Goal: Transaction & Acquisition: Purchase product/service

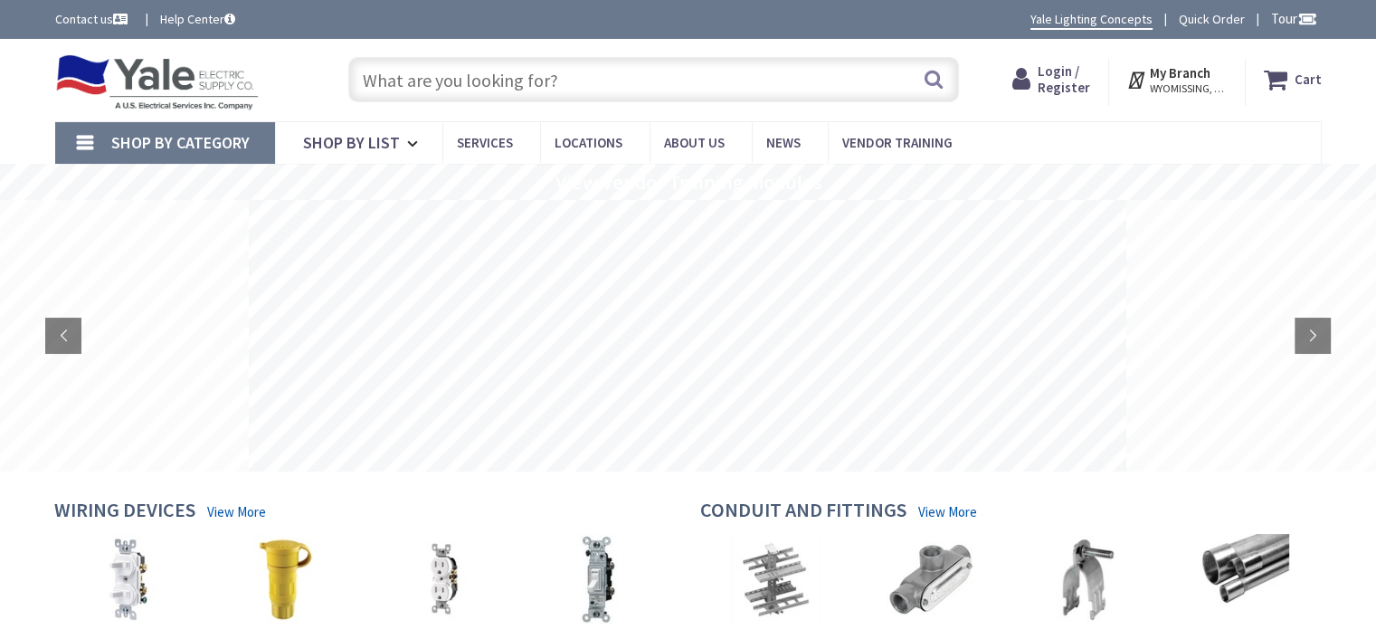
click at [1075, 79] on span "Login / Register" at bounding box center [1064, 78] width 52 height 33
click at [1053, 79] on span "Login / Register" at bounding box center [1064, 78] width 52 height 33
click at [1053, 80] on span "Login / Register" at bounding box center [1064, 78] width 52 height 33
click at [1049, 76] on span "Login / Register" at bounding box center [1064, 78] width 52 height 33
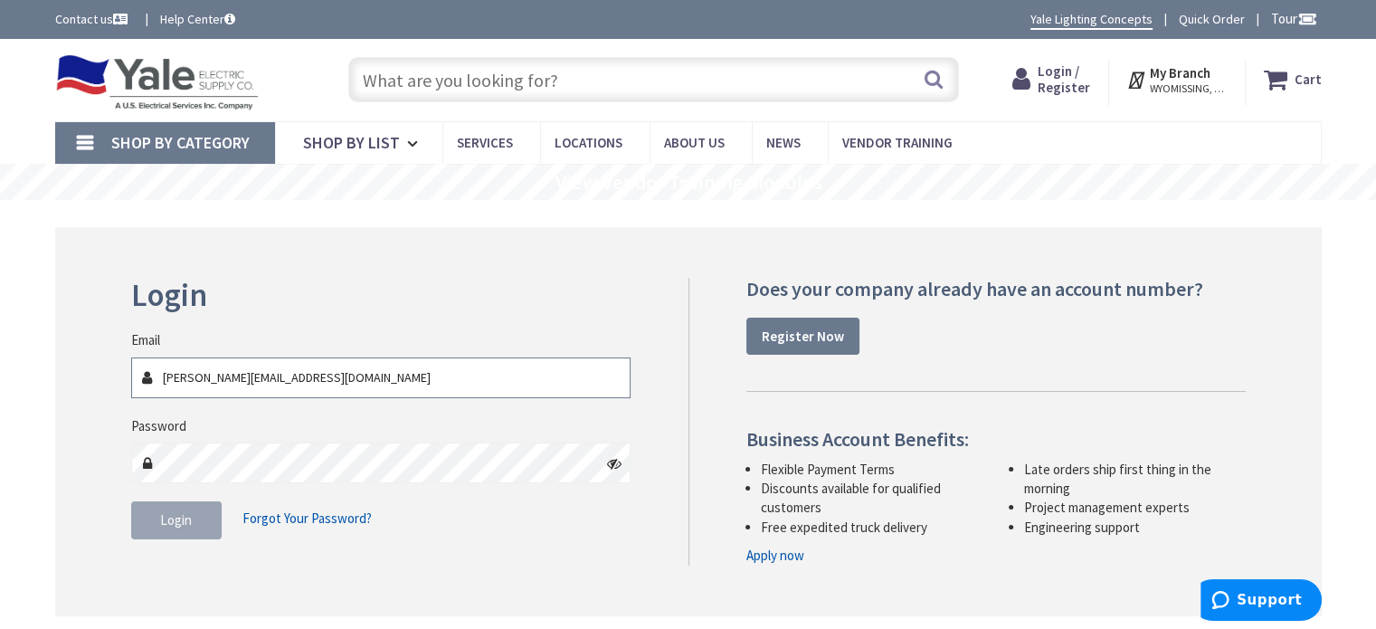
type input "dalton@rsmartinelectricians.com"
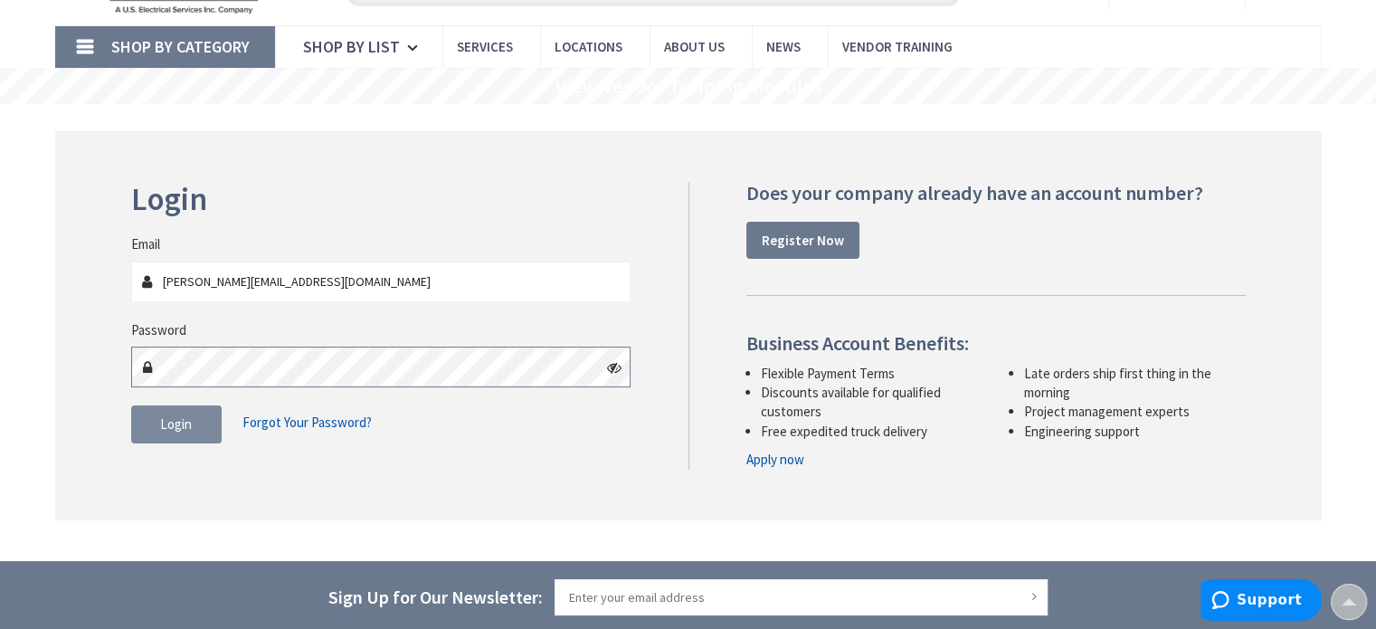
scroll to position [94, 0]
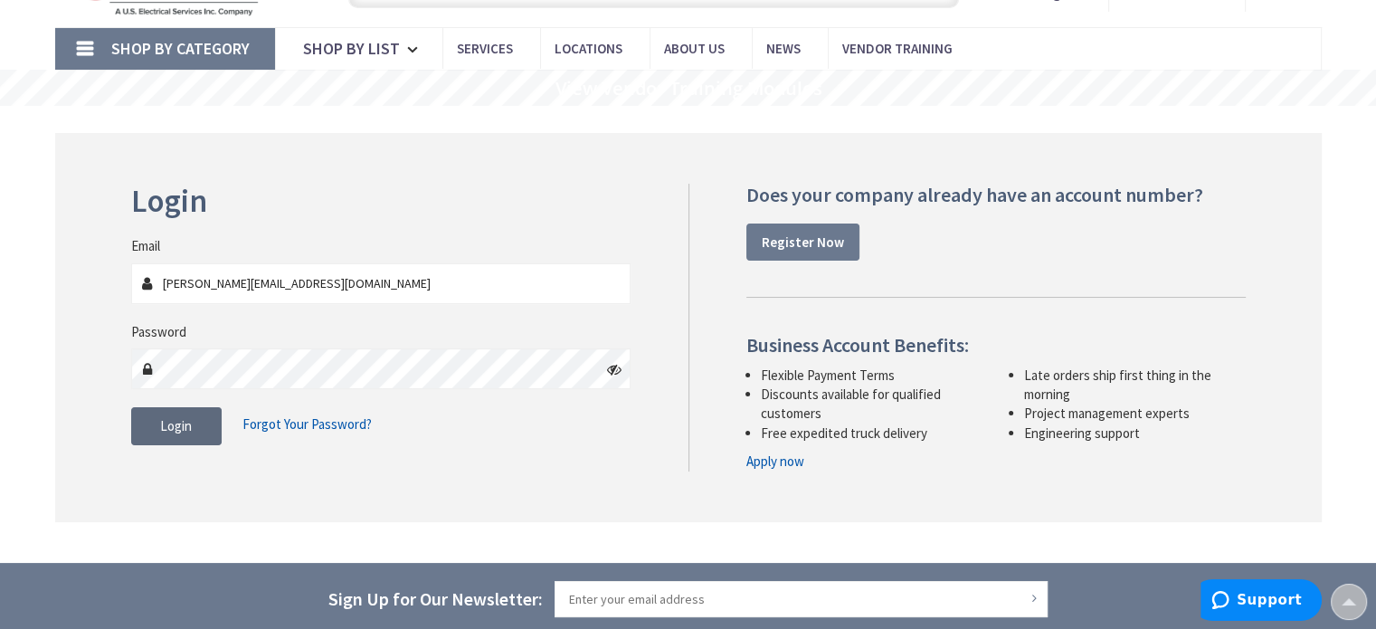
click at [185, 426] on span "Login" at bounding box center [176, 425] width 32 height 17
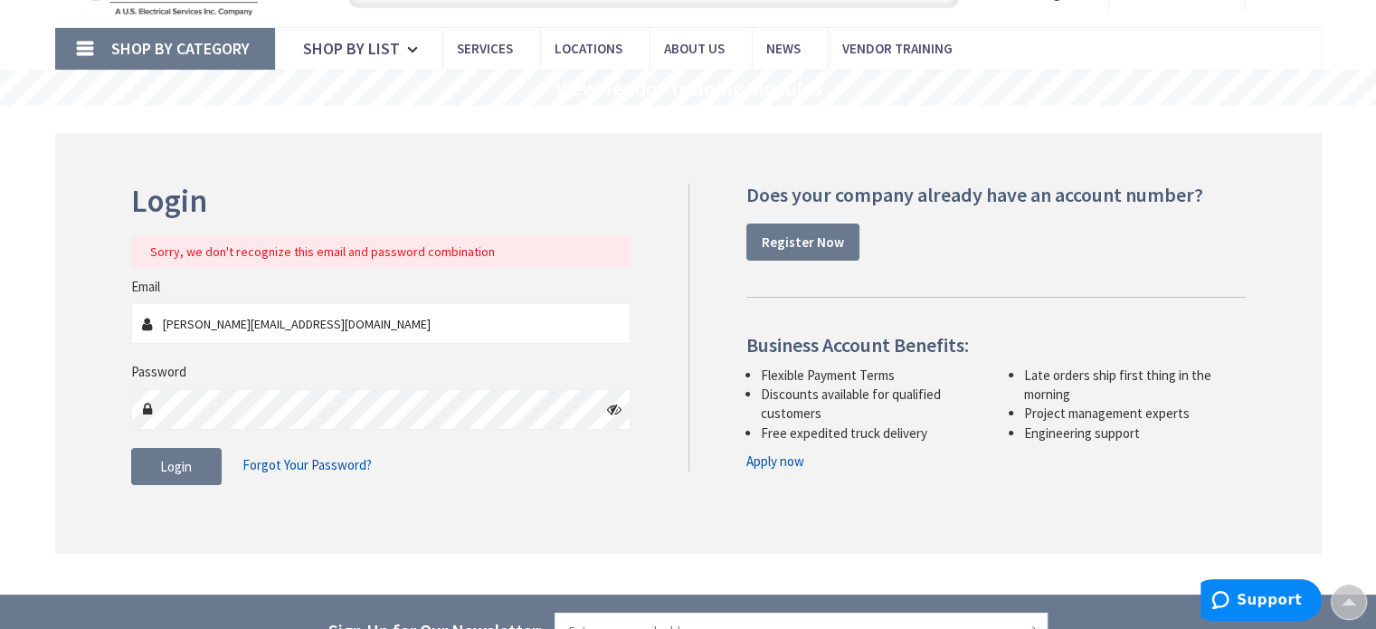
click at [610, 408] on icon at bounding box center [614, 409] width 14 height 14
click at [194, 464] on button "Login" at bounding box center [176, 467] width 90 height 38
click at [172, 451] on button "Login" at bounding box center [176, 467] width 90 height 38
click at [172, 482] on button "Login" at bounding box center [176, 467] width 90 height 38
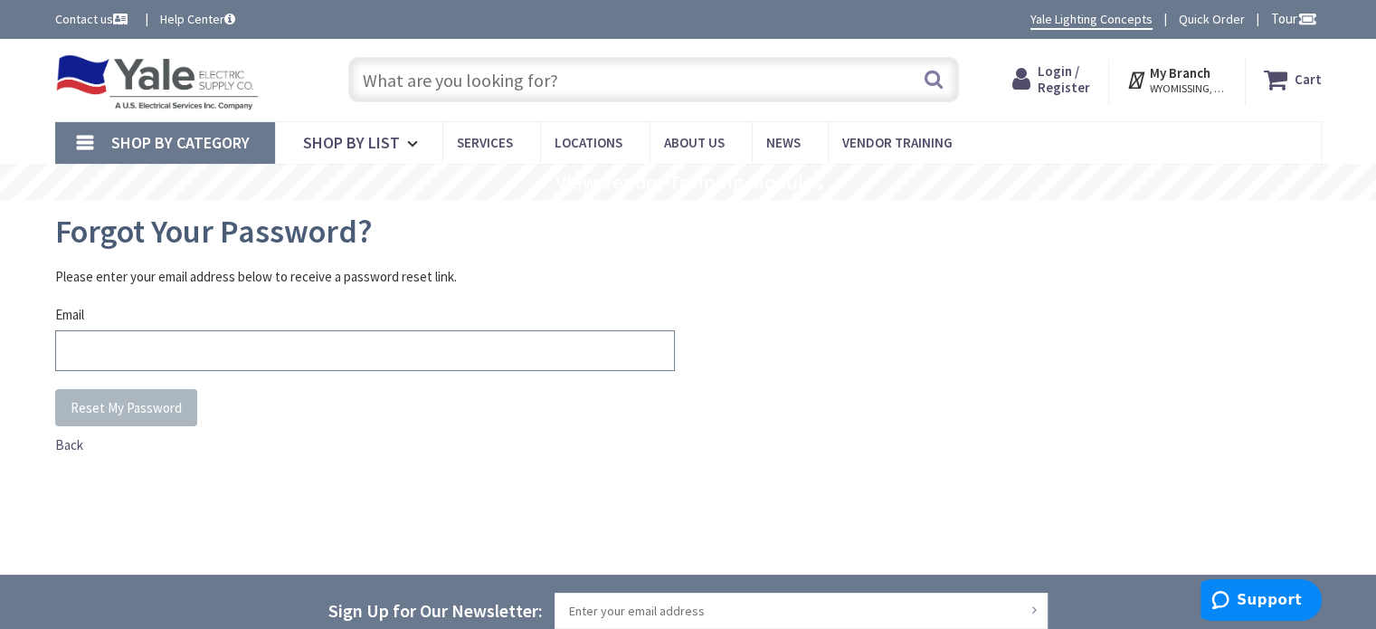
click at [156, 361] on input "Email" at bounding box center [365, 350] width 620 height 41
type input "dalton@rsmartinelectricians.com"
click at [151, 412] on span "Reset My Password" at bounding box center [126, 407] width 111 height 17
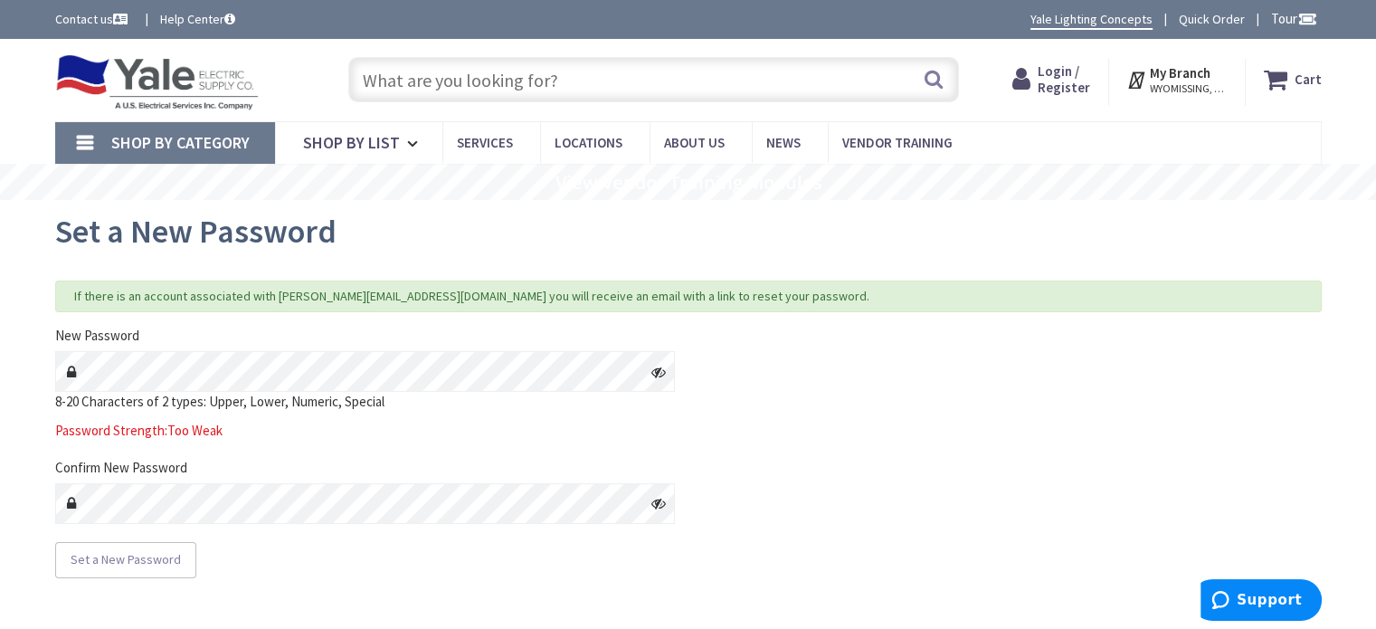
click at [251, 551] on div "Set a New Password" at bounding box center [365, 560] width 620 height 36
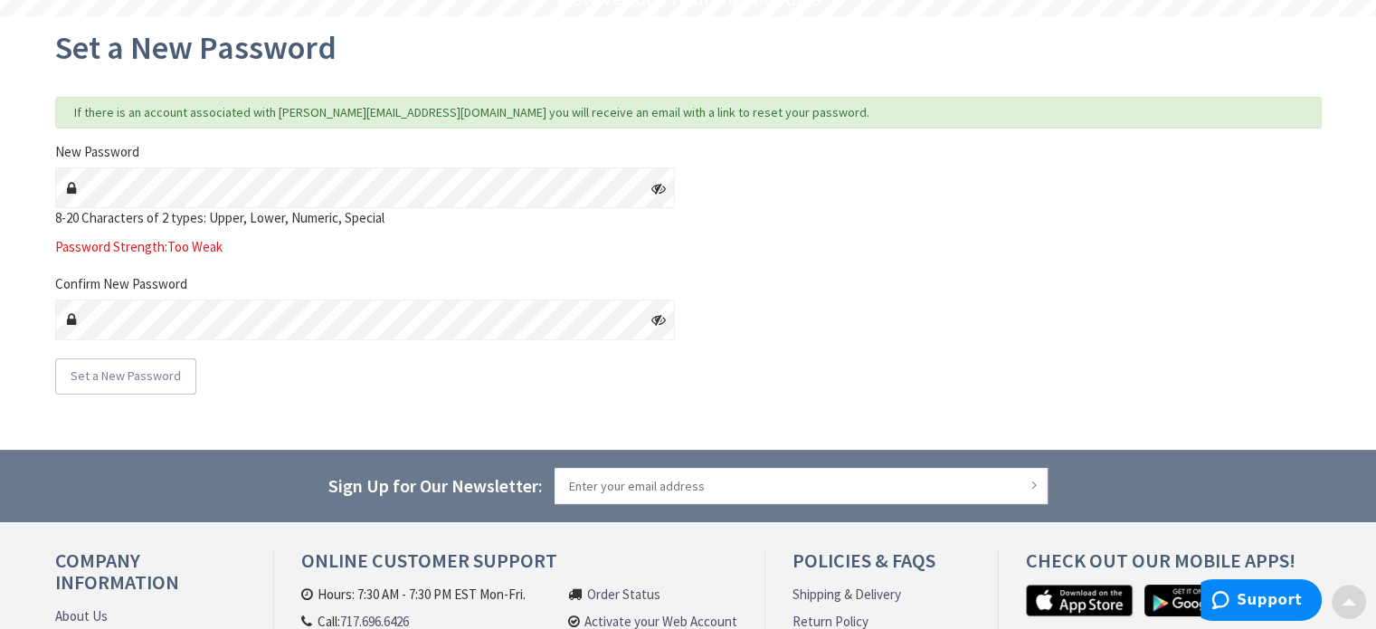
scroll to position [186, 0]
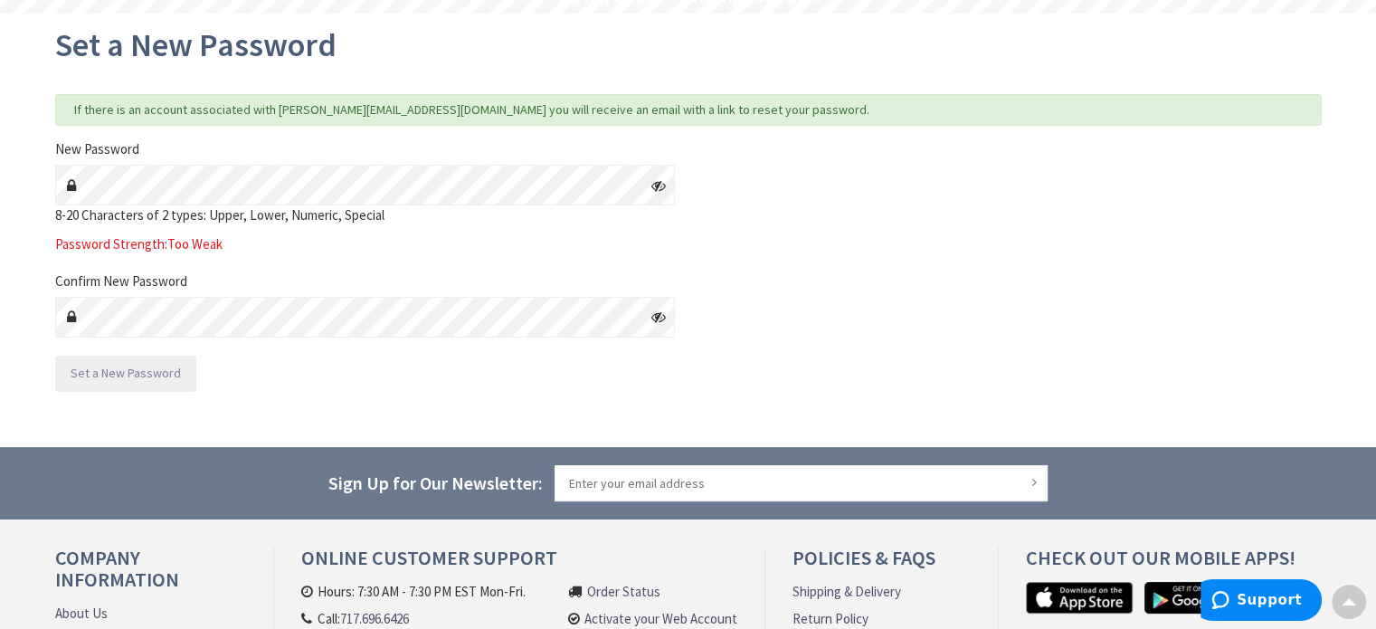
click at [140, 372] on span "Set a New Password" at bounding box center [126, 373] width 110 height 16
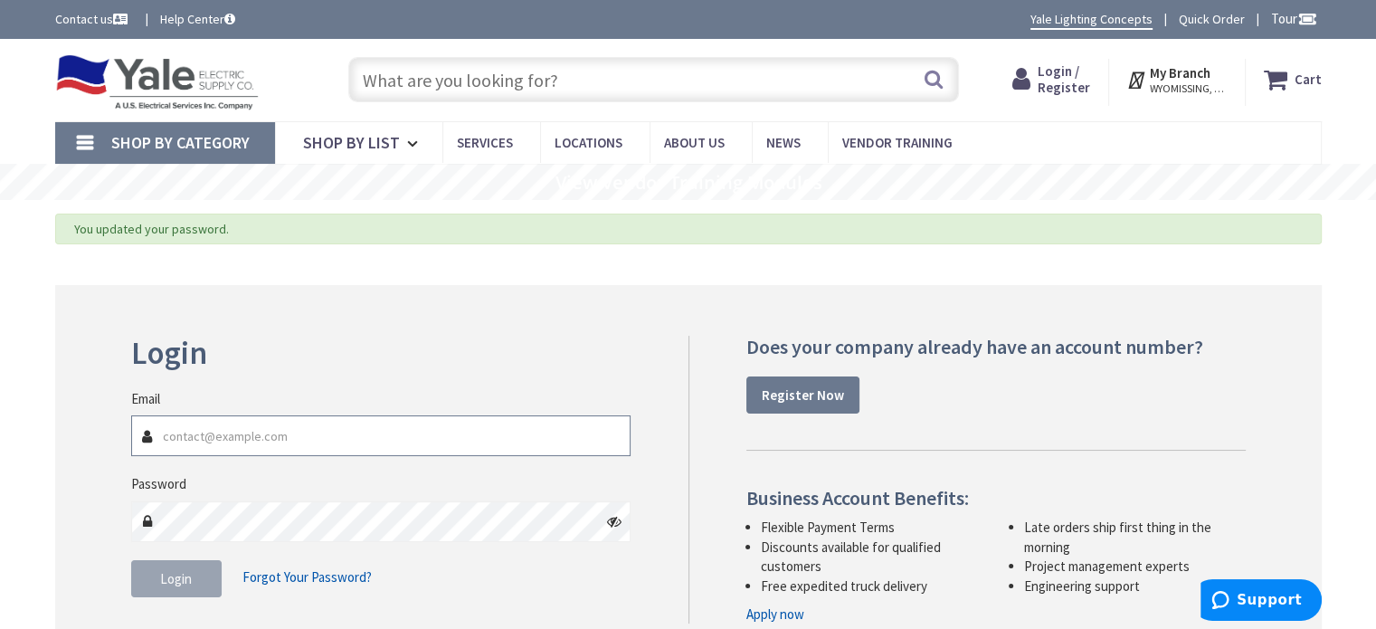
scroll to position [174, 0]
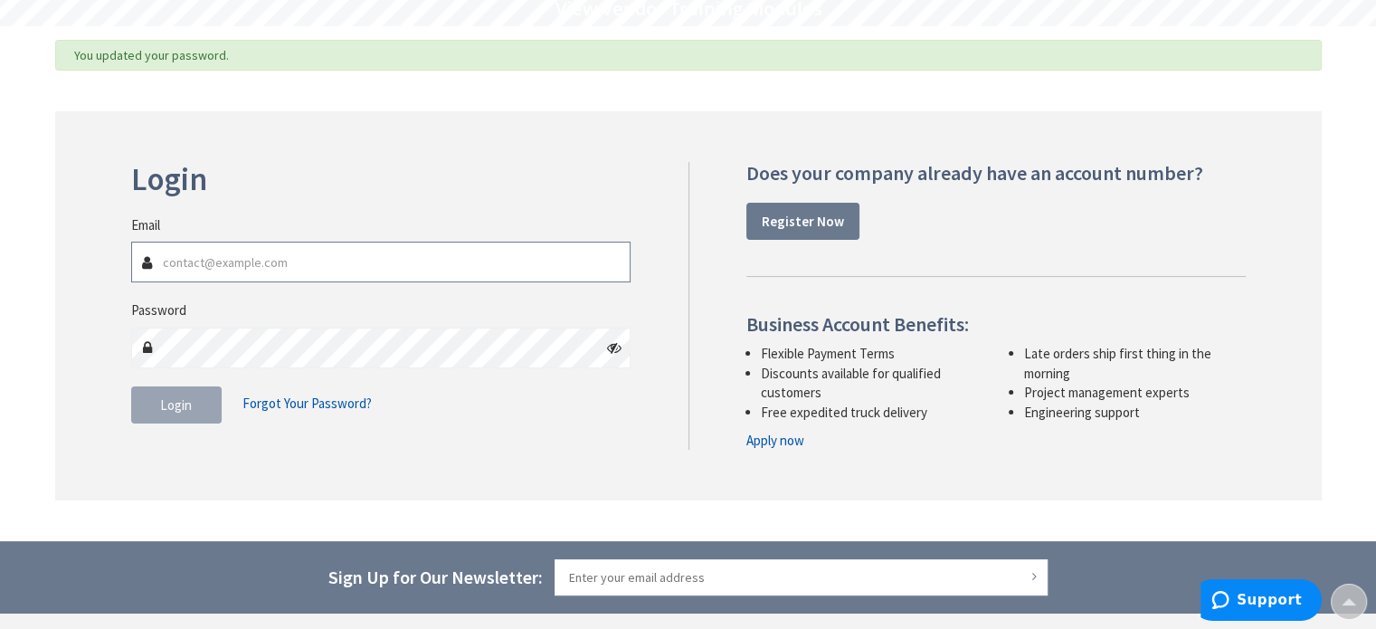
type input "[PERSON_NAME][EMAIL_ADDRESS][DOMAIN_NAME]"
click at [181, 401] on span "Login" at bounding box center [176, 404] width 32 height 17
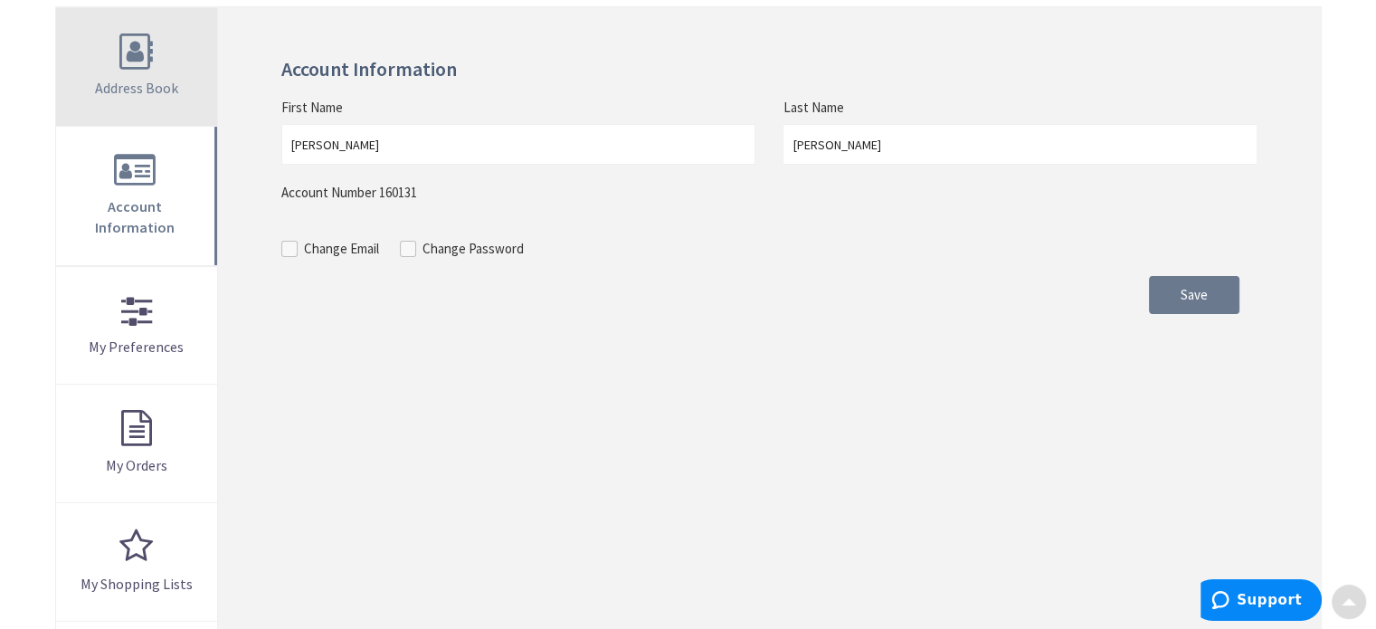
scroll to position [271, 0]
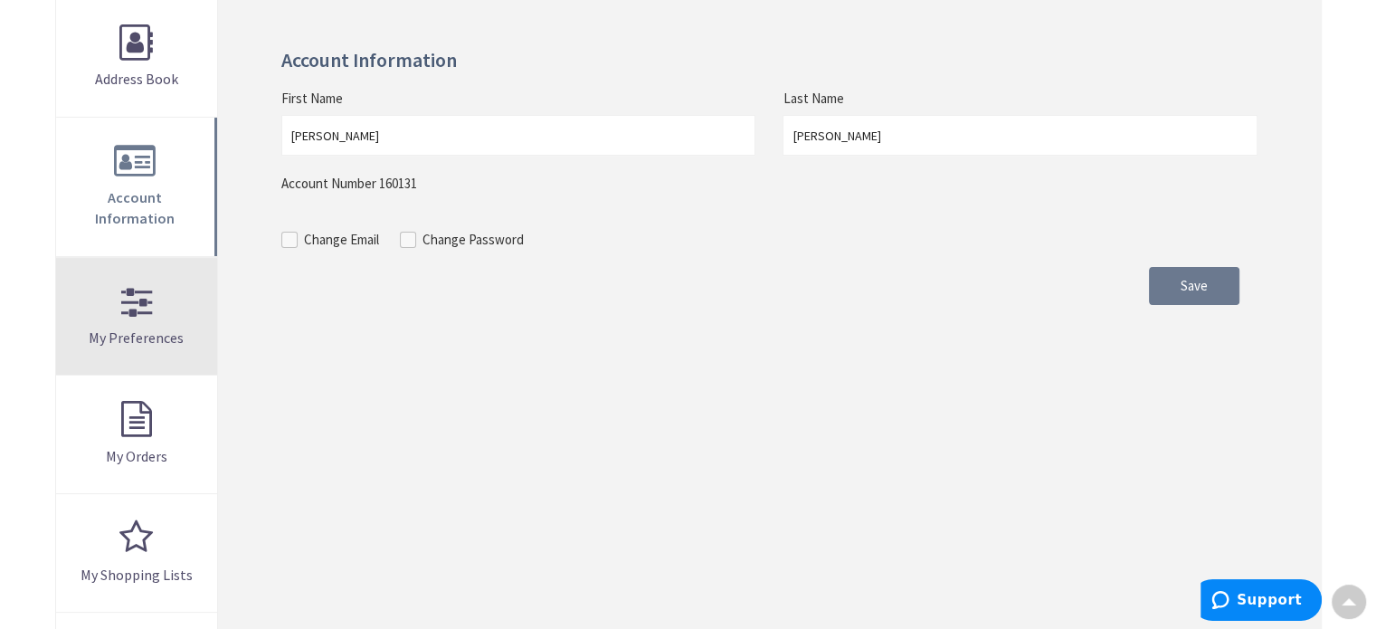
click at [156, 300] on link "My Preferences" at bounding box center [137, 317] width 162 height 118
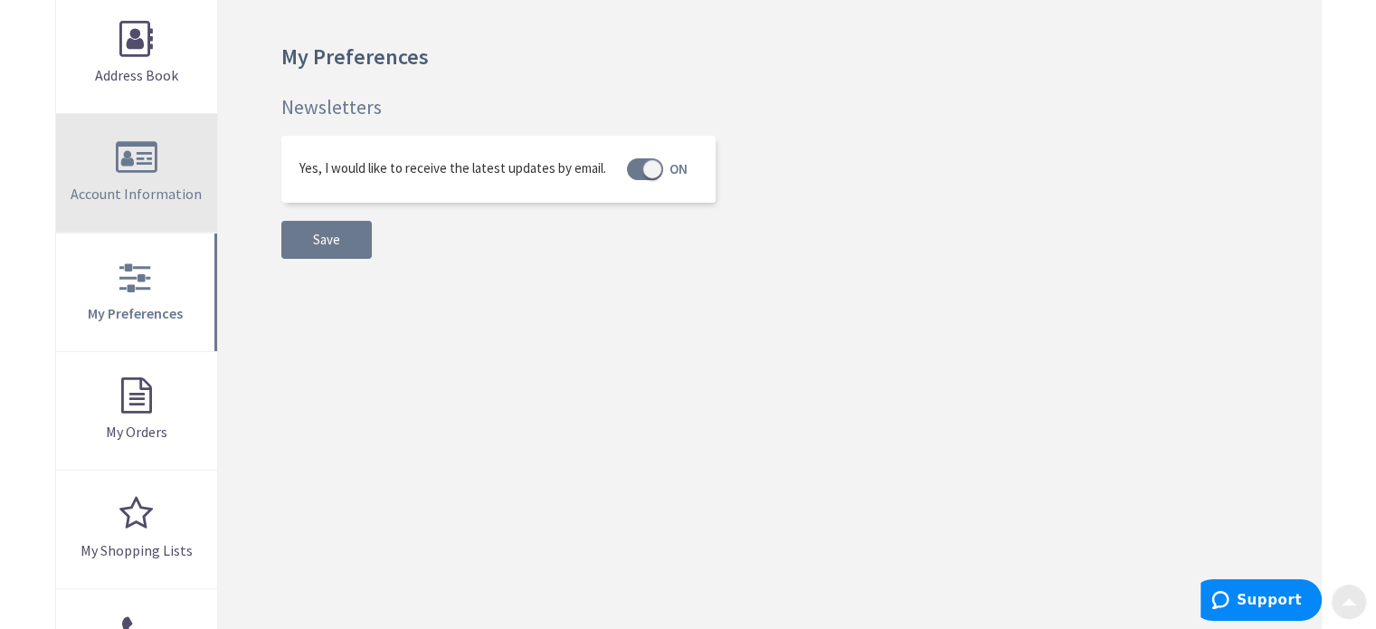
scroll to position [282, 0]
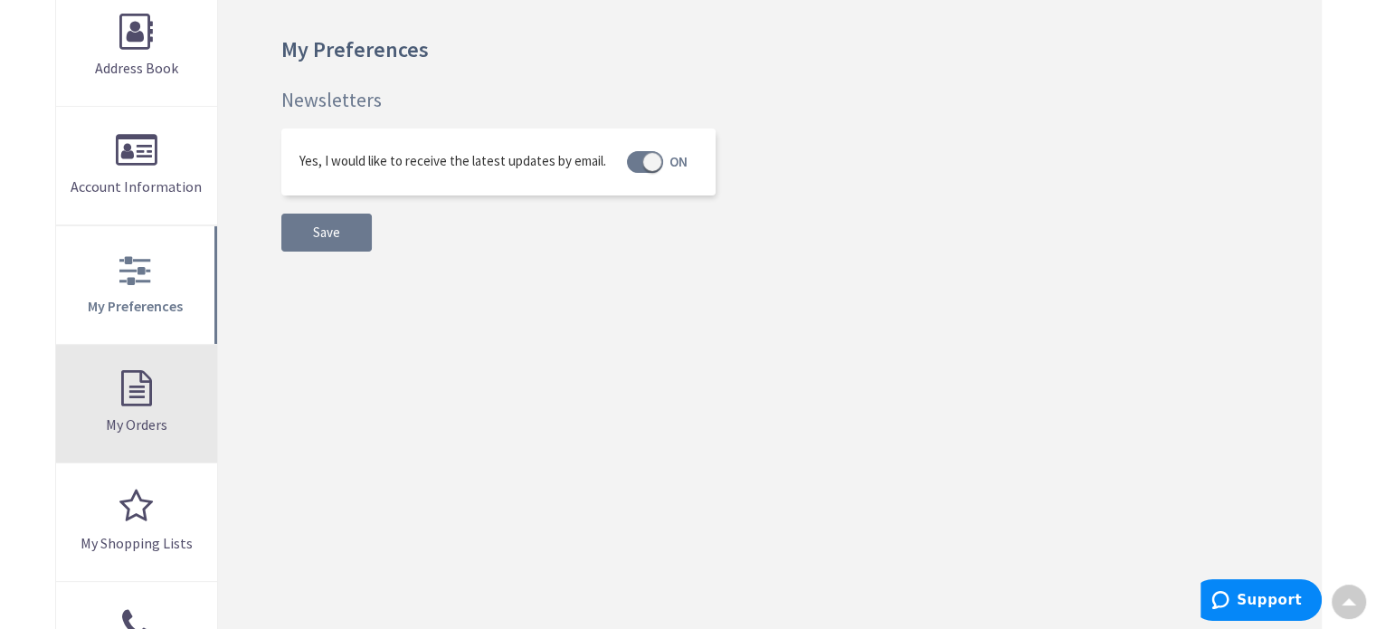
click at [147, 402] on link "My Orders" at bounding box center [137, 404] width 162 height 118
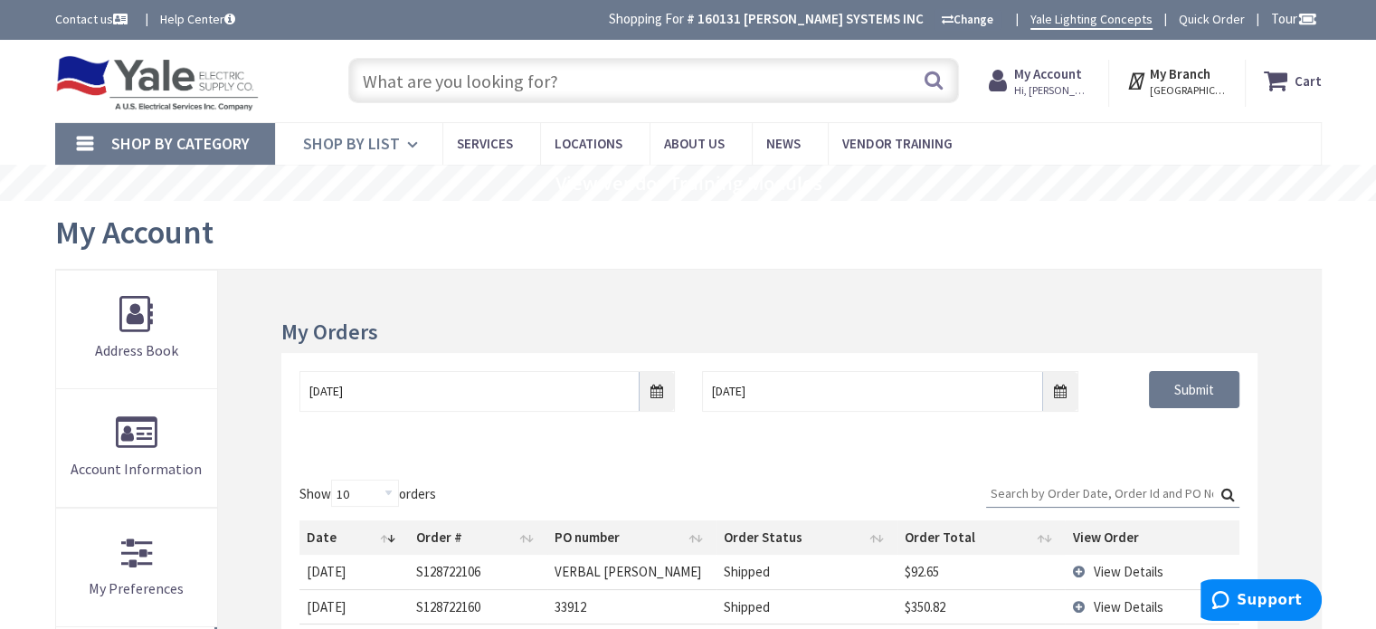
click at [418, 137] on icon at bounding box center [415, 145] width 17 height 40
click at [188, 139] on span "Shop By Category" at bounding box center [180, 143] width 138 height 21
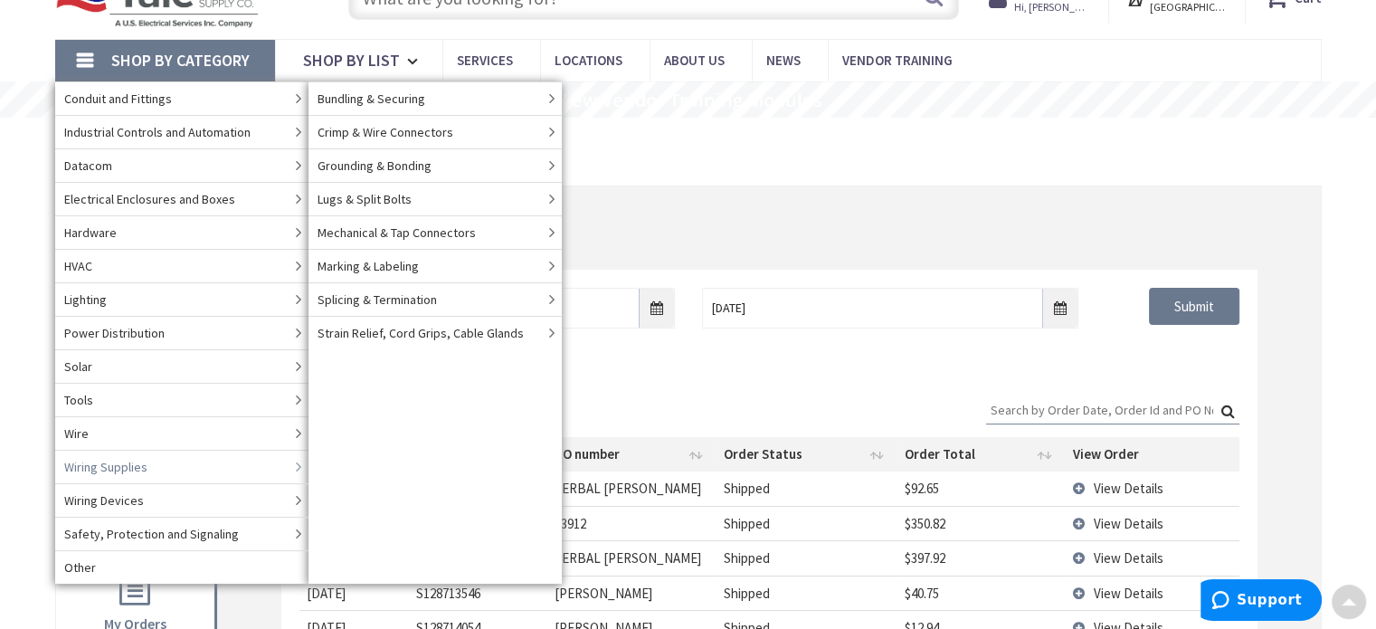
scroll to position [78, 0]
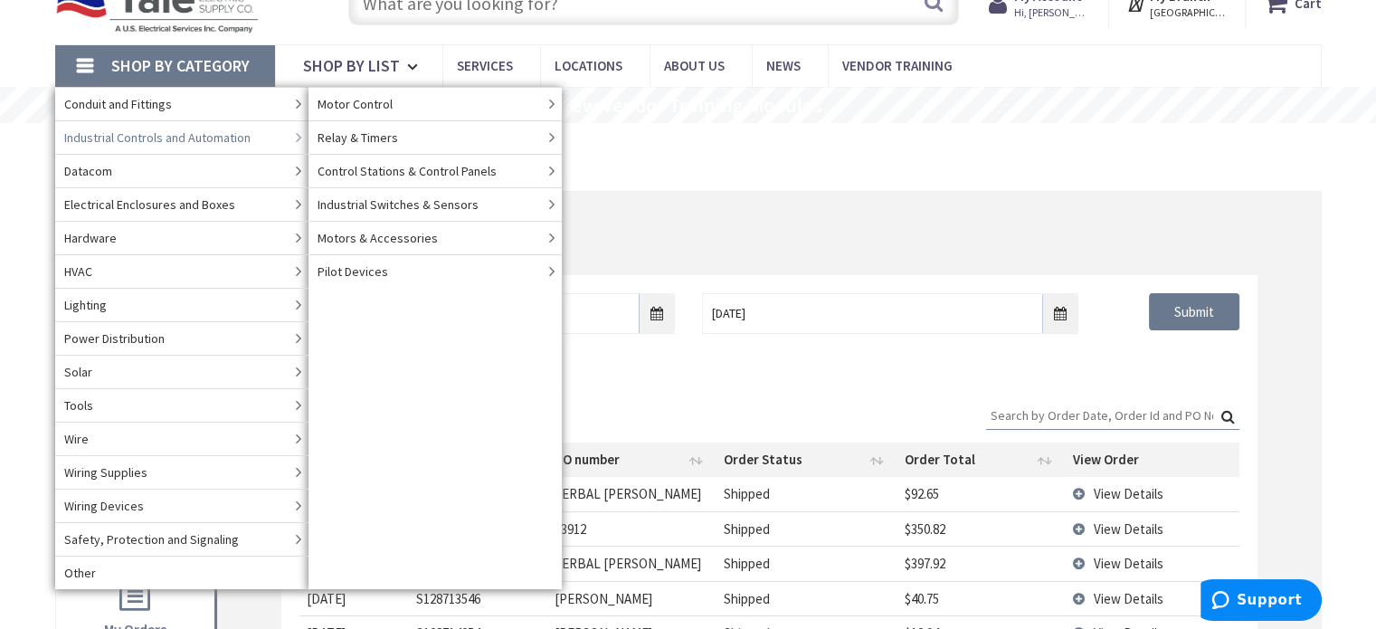
click at [174, 138] on span "Industrial Controls and Automation" at bounding box center [157, 137] width 186 height 18
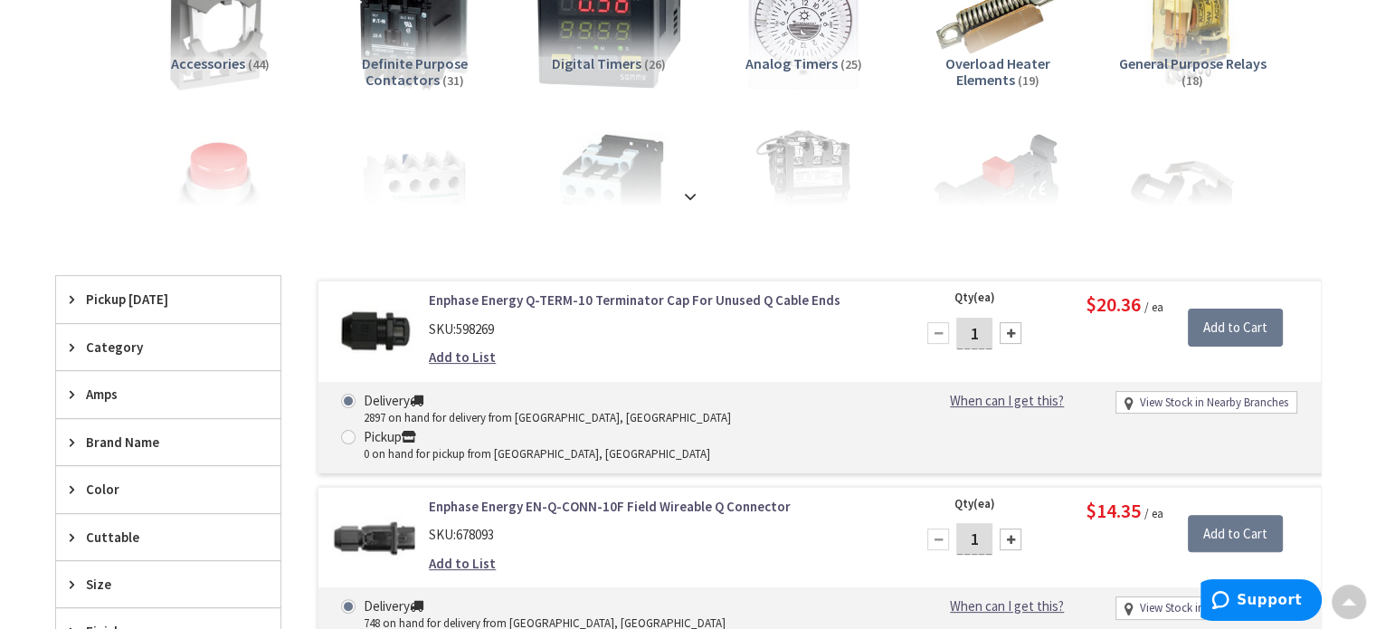
scroll to position [398, 0]
click at [692, 201] on strong at bounding box center [690, 195] width 22 height 20
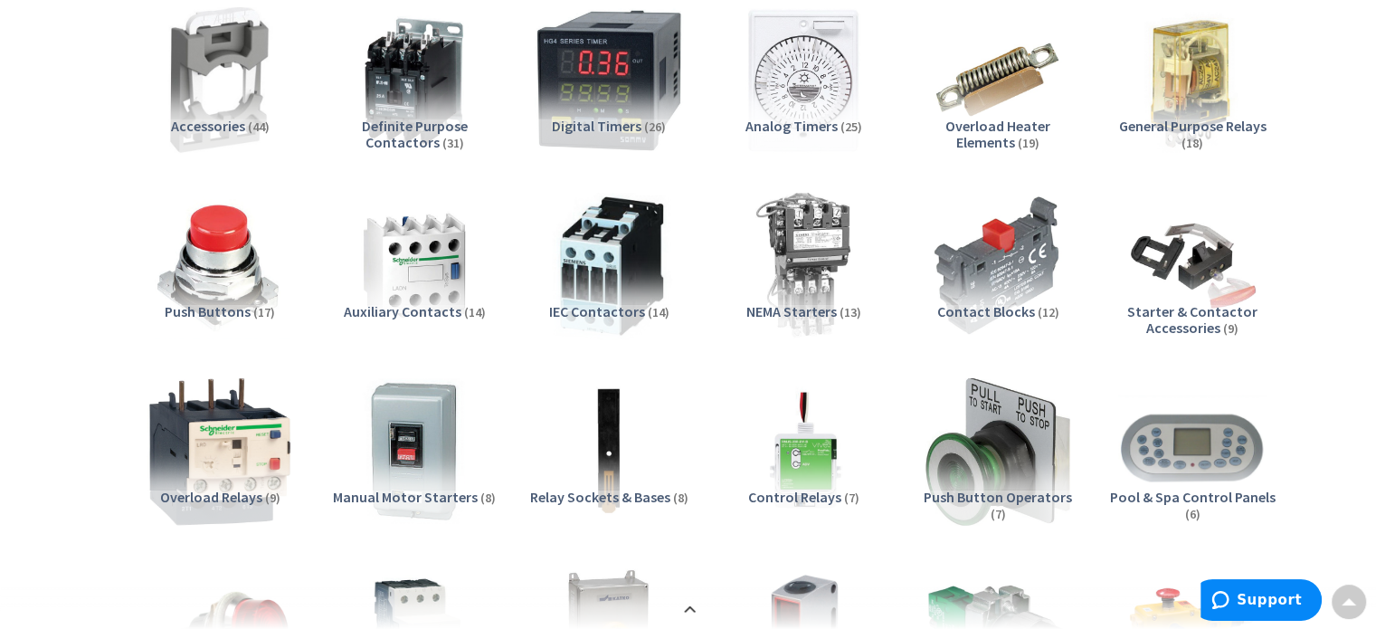
scroll to position [0, 0]
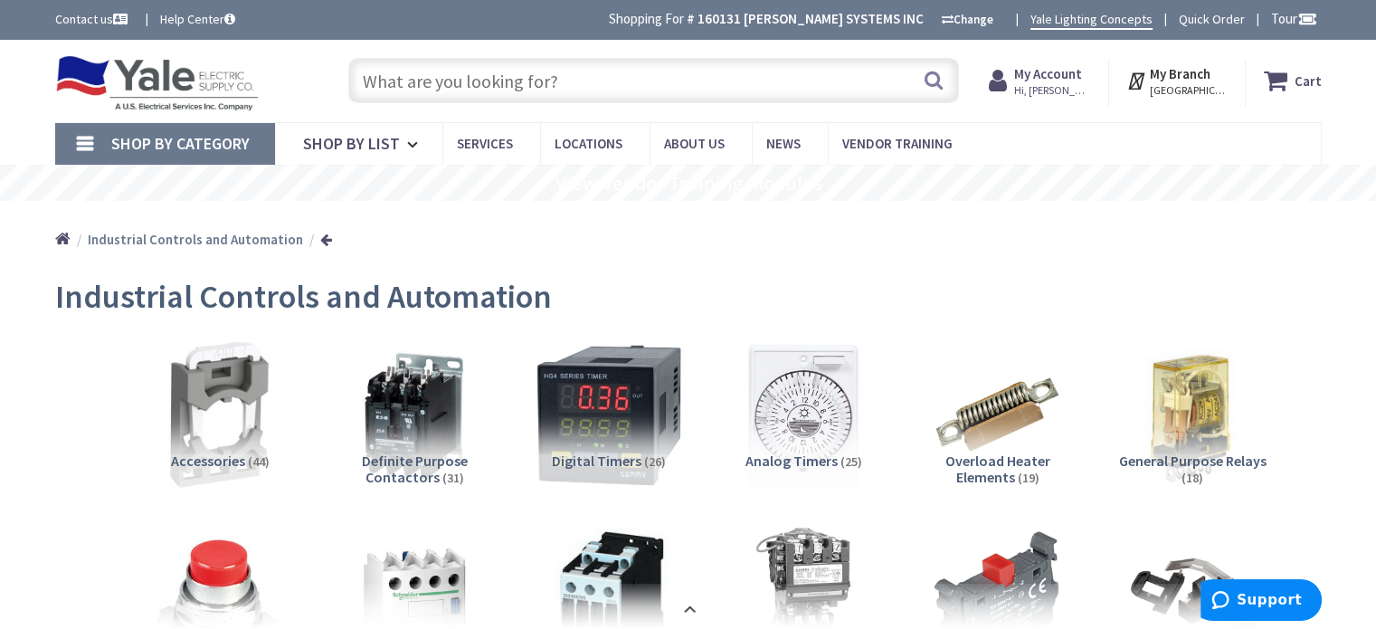
click at [156, 89] on img at bounding box center [157, 83] width 204 height 56
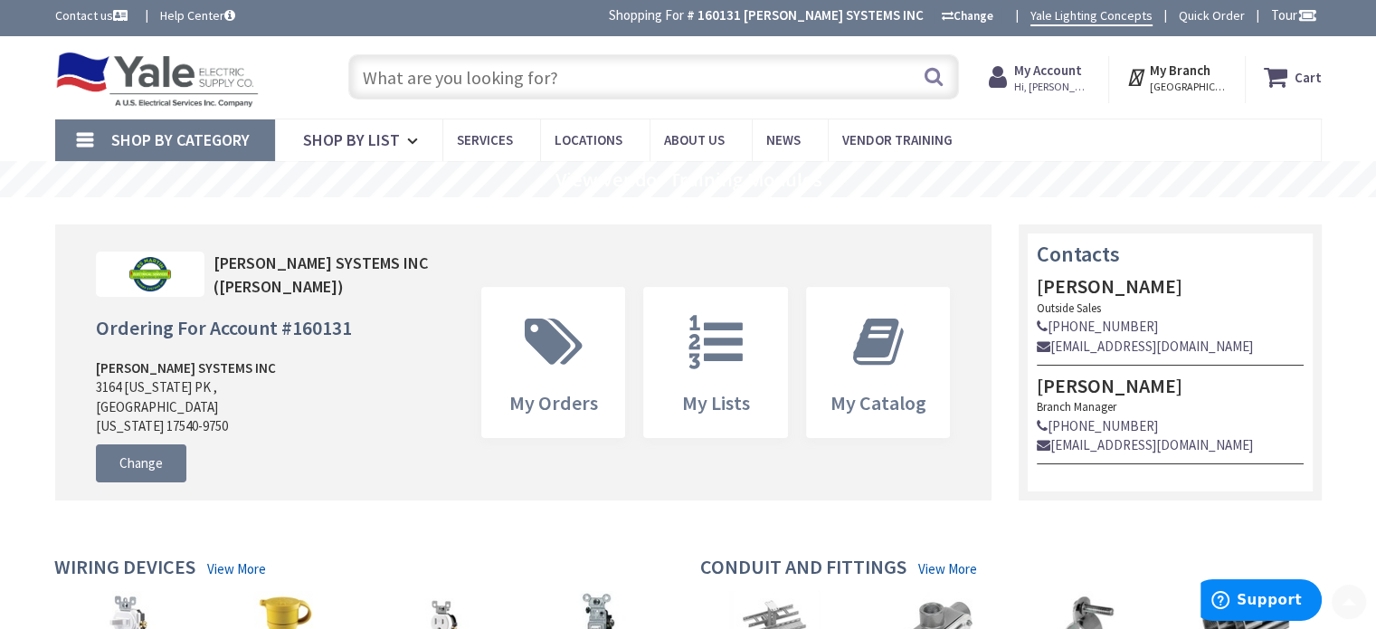
scroll to position [3, 0]
click at [384, 144] on span "Shop By List" at bounding box center [351, 140] width 97 height 21
click at [400, 144] on link "Shop By List" at bounding box center [358, 141] width 167 height 42
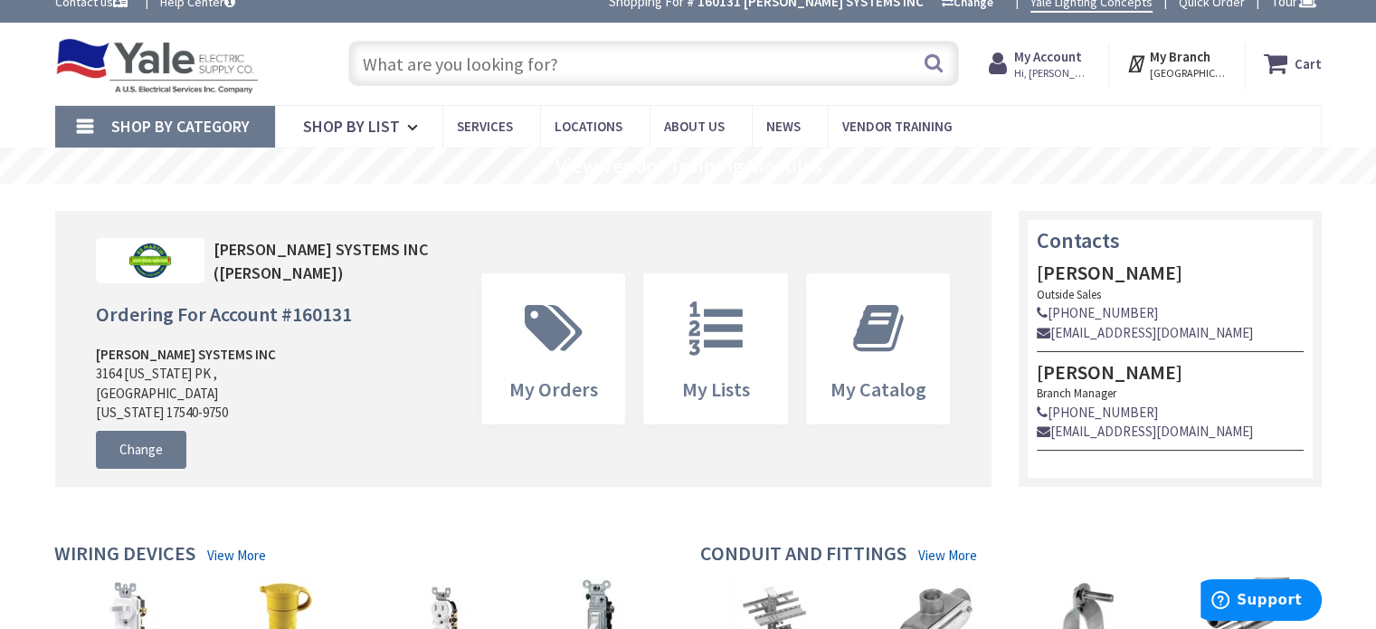
scroll to position [0, 0]
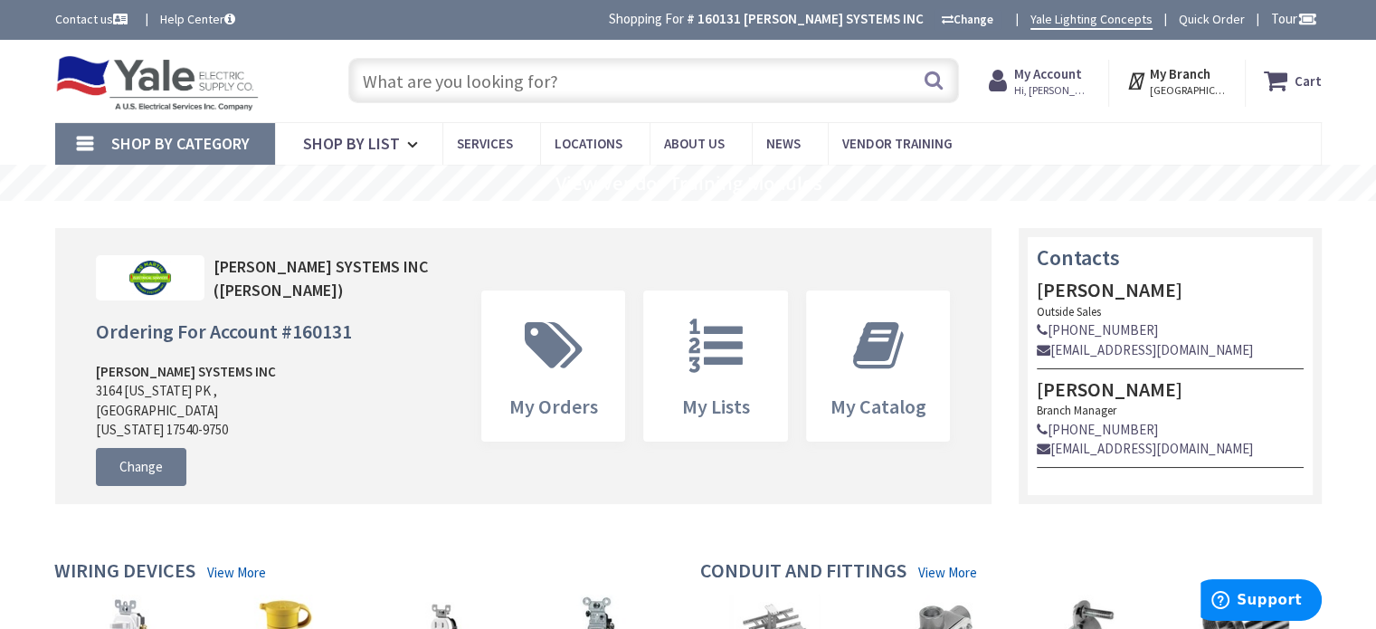
click at [1213, 10] on link "Quick Order" at bounding box center [1212, 19] width 66 height 18
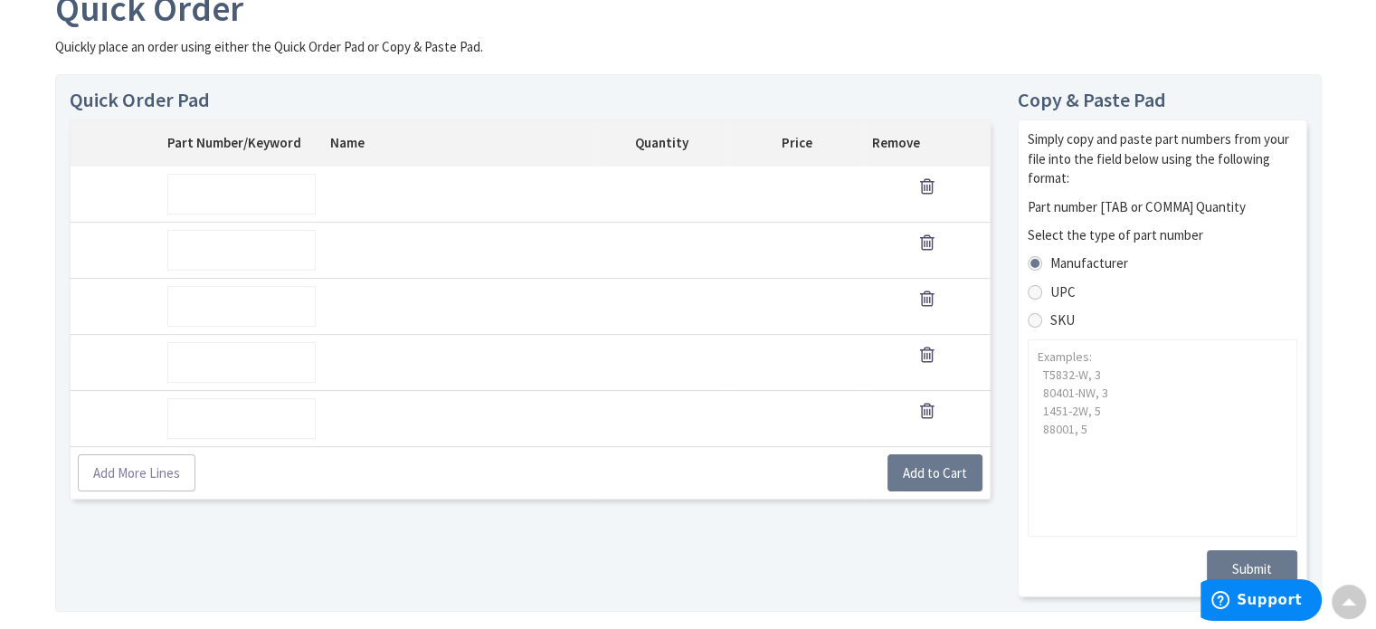
scroll to position [223, 0]
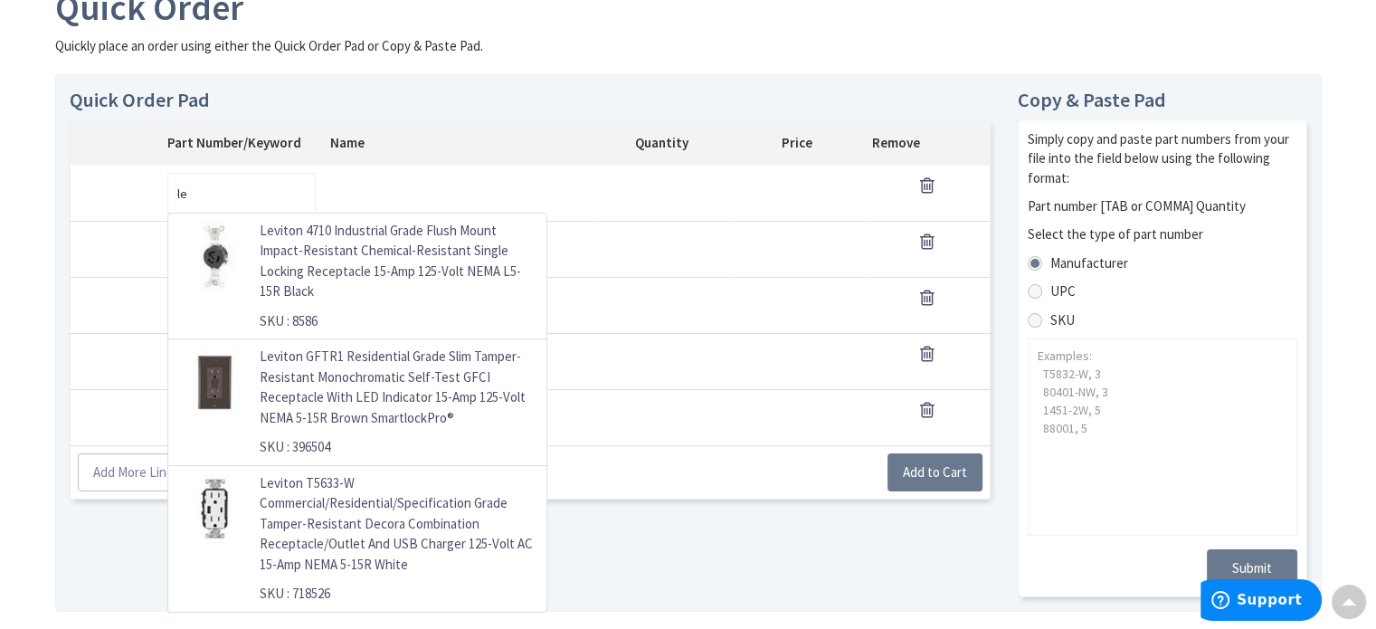
type input "l"
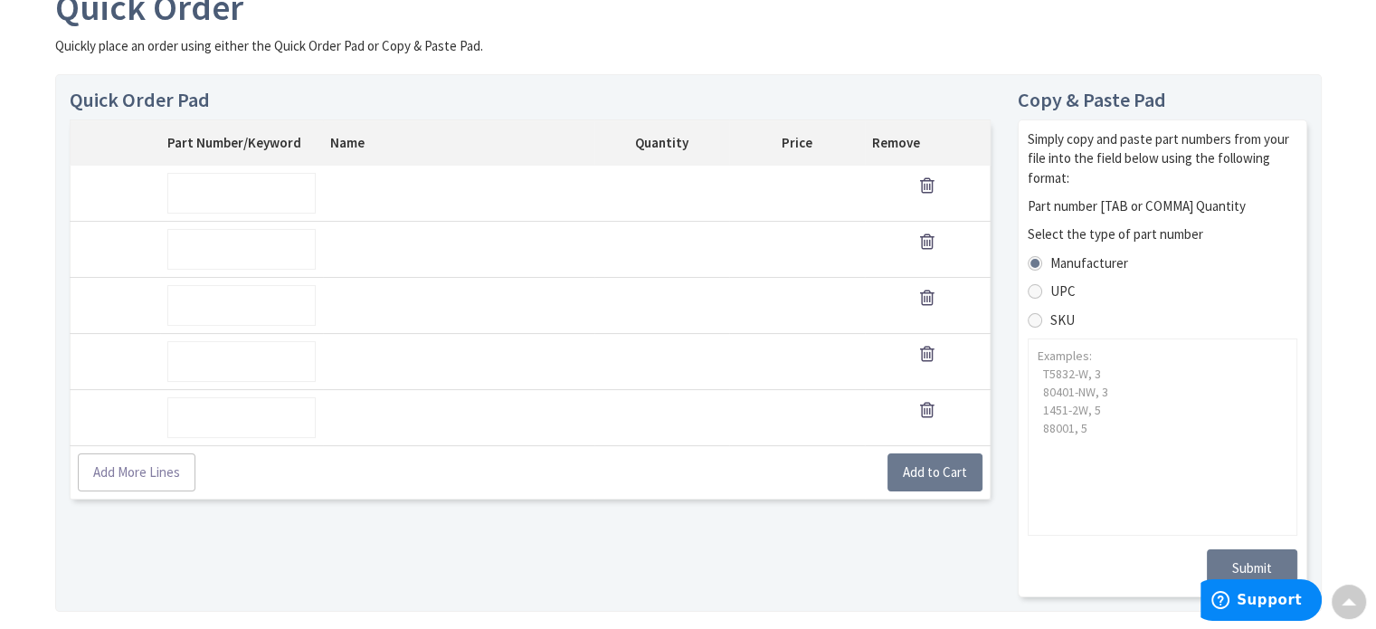
scroll to position [0, 0]
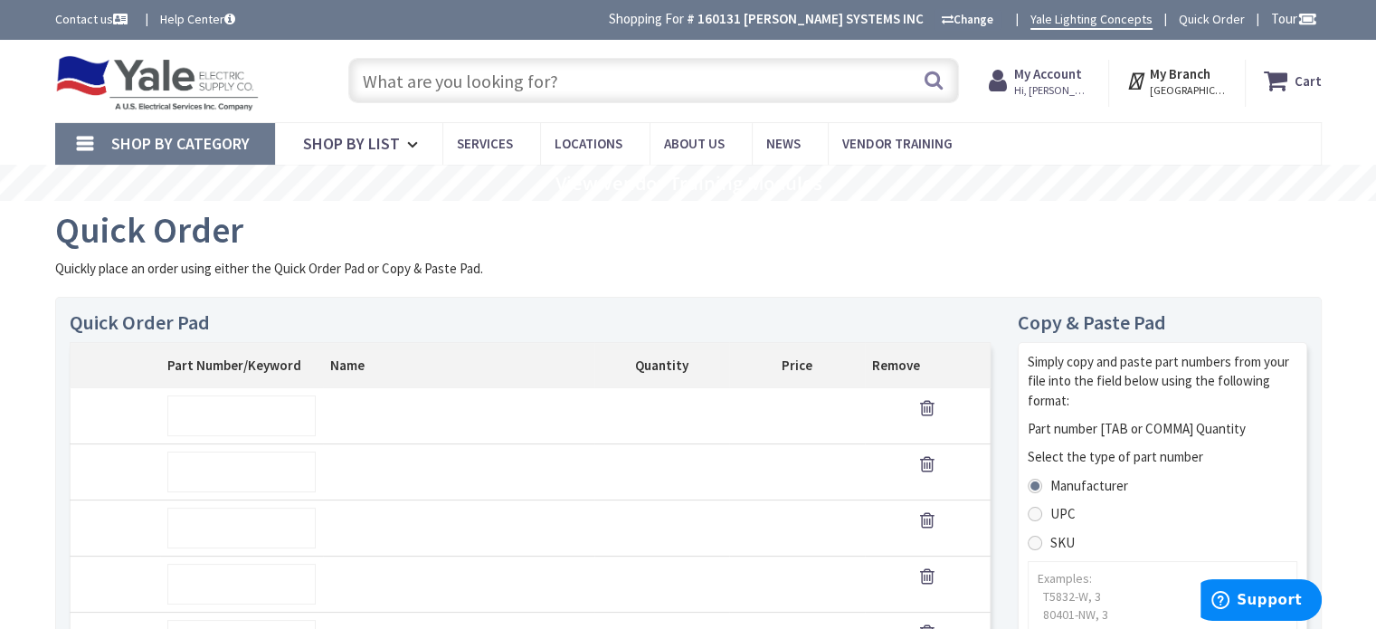
click at [582, 285] on div "Quick Order Quickly place an order using either the Quick Order Pad or Copy & P…" at bounding box center [688, 524] width 1266 height 628
click at [23, 234] on main "Quick Order Quickly place an order using either the Quick Order Pad or Copy & P…" at bounding box center [688, 537] width 1357 height 673
click at [31, 263] on main "Quick Order Quickly place an order using either the Quick Order Pad or Copy & P…" at bounding box center [688, 537] width 1357 height 673
